Goal: Information Seeking & Learning: Find specific fact

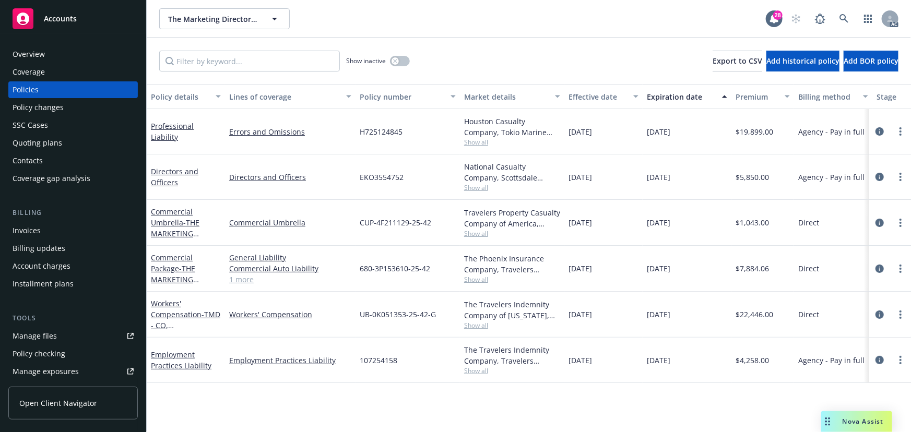
click at [480, 373] on span "Show all" at bounding box center [512, 371] width 96 height 9
click at [416, 393] on div "Policy details Lines of coverage Policy number Market details Effective date Ex…" at bounding box center [529, 258] width 765 height 348
click at [480, 372] on span "Show all" at bounding box center [512, 371] width 96 height 9
click at [395, 406] on div "Policy details Lines of coverage Policy number Market details Effective date Ex…" at bounding box center [529, 258] width 765 height 348
click at [480, 187] on span "Show all" at bounding box center [512, 187] width 96 height 9
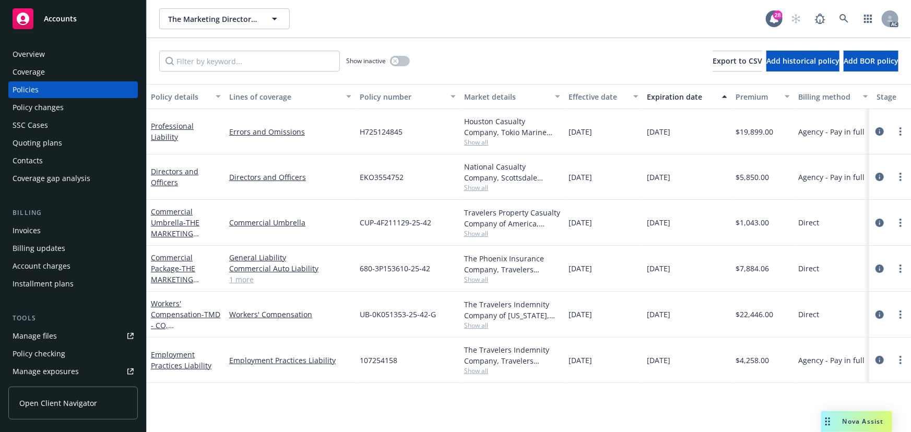
click at [470, 398] on div "Policy details Lines of coverage Policy number Market details Effective date Ex…" at bounding box center [529, 258] width 765 height 348
click at [479, 281] on span "Show all" at bounding box center [512, 279] width 96 height 9
click at [484, 144] on span "Show all" at bounding box center [512, 142] width 96 height 9
click at [479, 372] on span "Show all" at bounding box center [512, 371] width 96 height 9
click at [347, 410] on div "Policy details Lines of coverage Policy number Market details Effective date Ex…" at bounding box center [529, 258] width 765 height 348
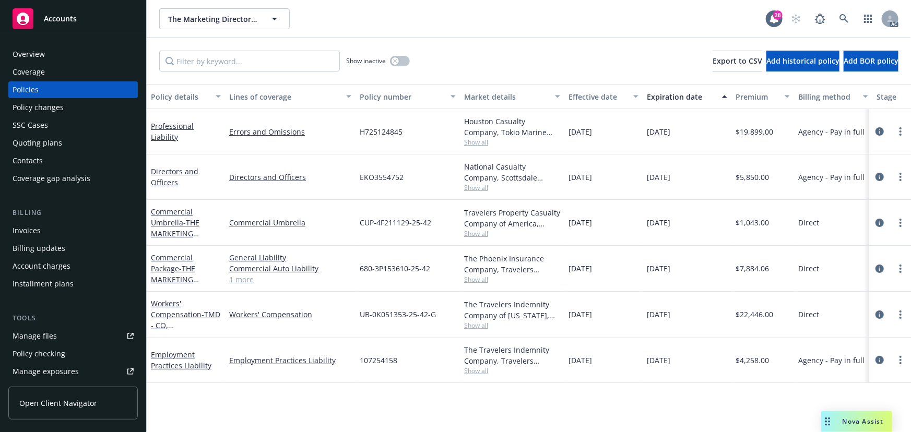
click at [478, 324] on span "Show all" at bounding box center [512, 325] width 96 height 9
click at [481, 373] on span "Show all" at bounding box center [512, 371] width 96 height 9
click at [393, 393] on div "Policy details Lines of coverage Policy number Market details Effective date Ex…" at bounding box center [529, 258] width 765 height 348
click at [478, 142] on span "Show all" at bounding box center [512, 142] width 96 height 9
click at [475, 372] on span "Show all" at bounding box center [512, 371] width 96 height 9
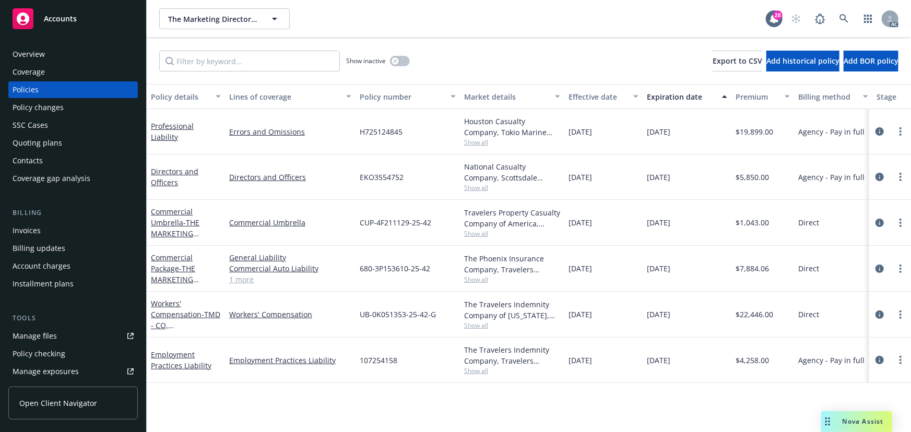
click at [414, 391] on div "Policy details Lines of coverage Policy number Market details Effective date Ex…" at bounding box center [529, 258] width 765 height 348
click at [471, 186] on span "Show all" at bounding box center [512, 187] width 96 height 9
click at [191, 402] on div "Policy details Lines of coverage Policy number Market details Effective date Ex…" at bounding box center [529, 258] width 765 height 348
click at [485, 226] on div "Travelers Property Casualty Company of America, Travelers Insurance" at bounding box center [512, 218] width 96 height 22
click at [484, 233] on span "Show all" at bounding box center [512, 233] width 96 height 9
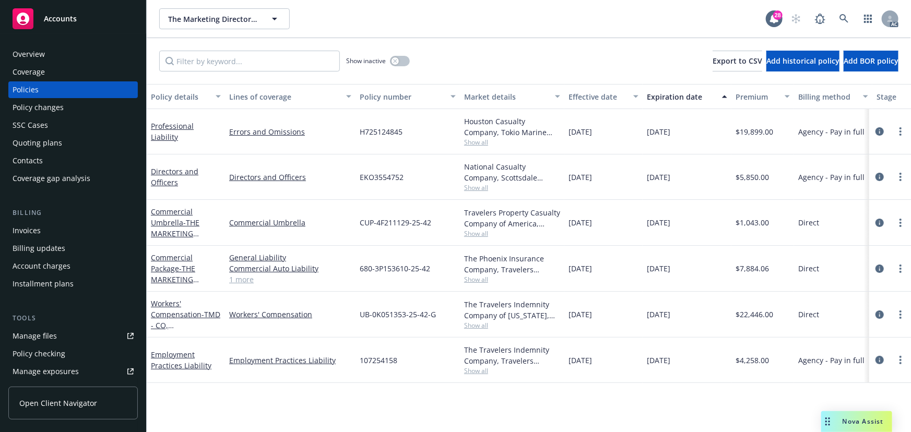
click at [474, 187] on span "Show all" at bounding box center [512, 187] width 96 height 9
click at [689, 228] on div "[DATE]" at bounding box center [687, 223] width 89 height 46
click at [471, 234] on span "Show all" at bounding box center [512, 233] width 96 height 9
click at [566, 234] on div "[DATE]" at bounding box center [604, 223] width 78 height 46
click at [475, 281] on span "Show all" at bounding box center [512, 279] width 96 height 9
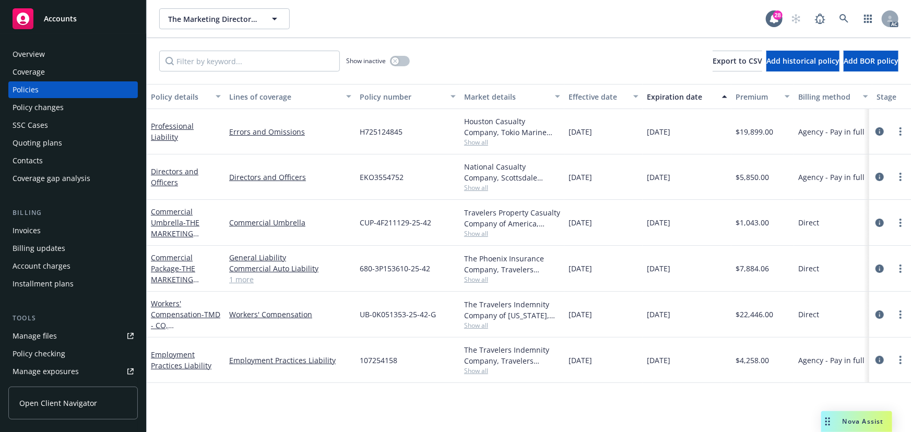
click at [568, 267] on div "[DATE]" at bounding box center [604, 269] width 78 height 46
click at [473, 322] on span "Show all" at bounding box center [512, 325] width 96 height 9
click at [602, 292] on div "[DATE]" at bounding box center [604, 315] width 78 height 46
click at [481, 141] on span "Show all" at bounding box center [512, 142] width 96 height 9
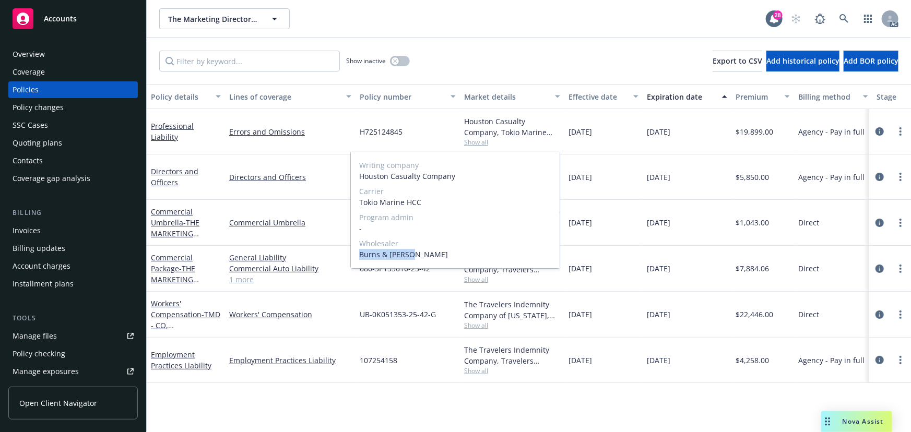
drag, startPoint x: 413, startPoint y: 256, endPoint x: 360, endPoint y: 255, distance: 52.2
click at [360, 255] on span "Burns & [PERSON_NAME]" at bounding box center [455, 254] width 192 height 11
copy span "Burns & [PERSON_NAME]"
